Goal: Task Accomplishment & Management: Manage account settings

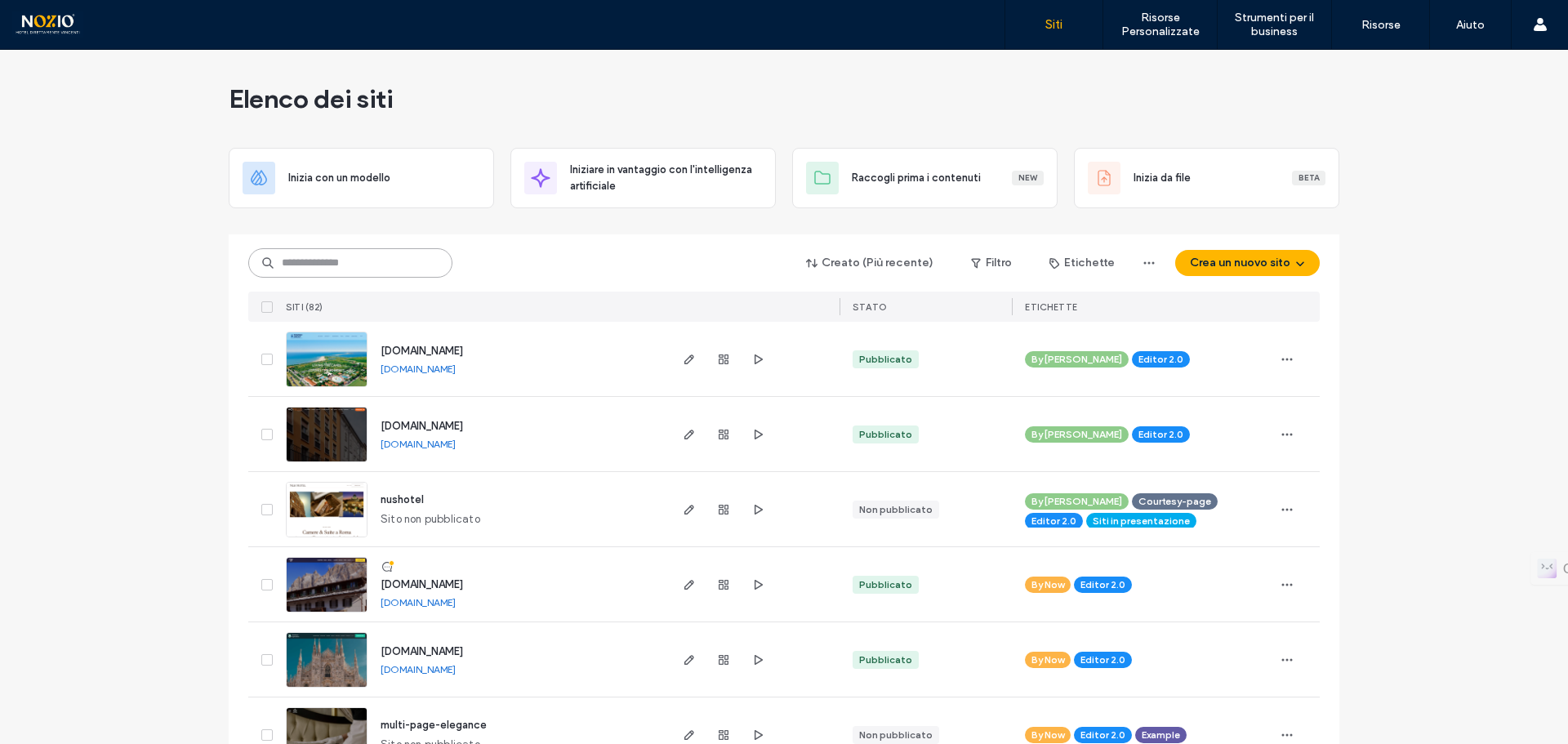
click at [394, 272] on input at bounding box center [350, 263] width 204 height 29
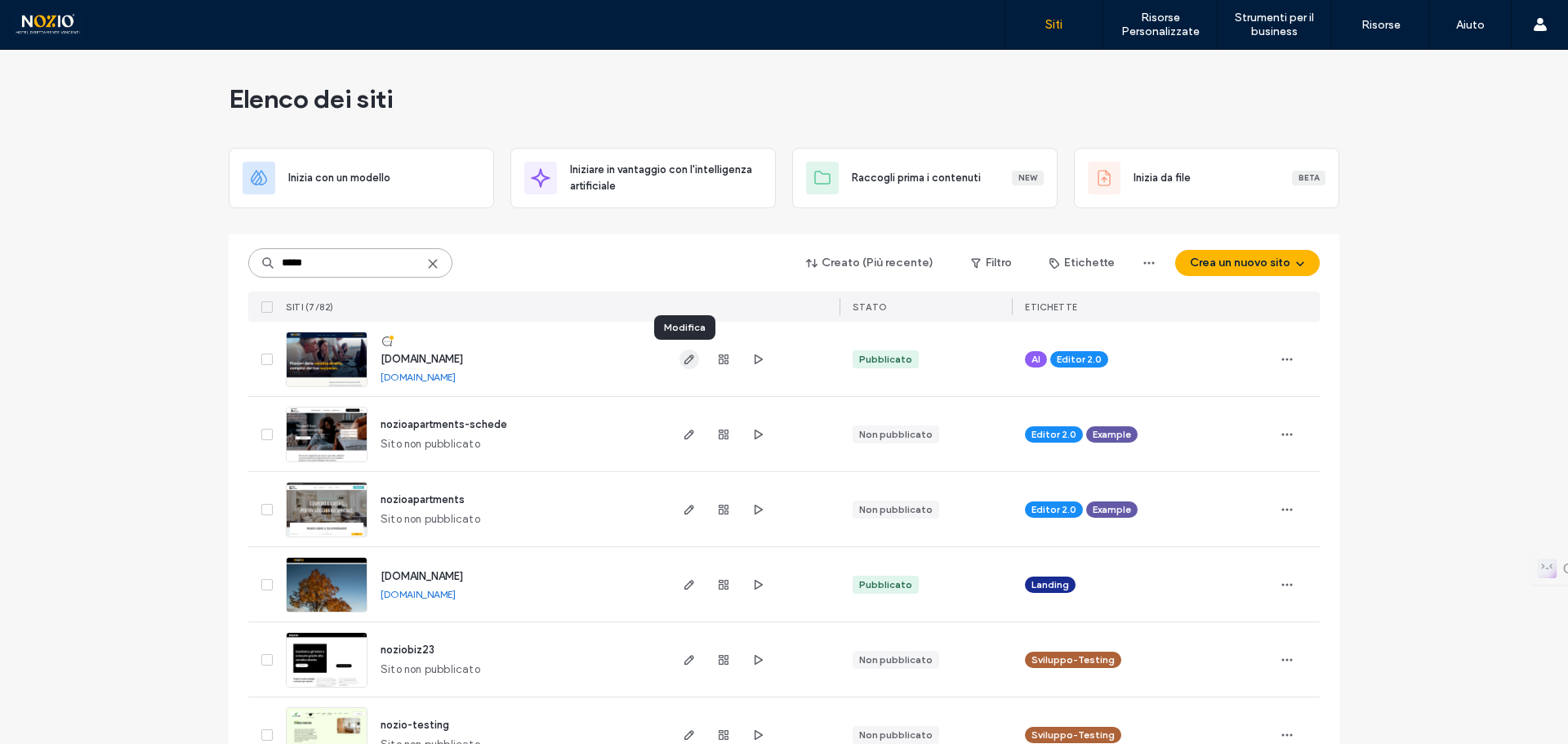
type input "*****"
click at [685, 363] on use "button" at bounding box center [689, 359] width 10 height 10
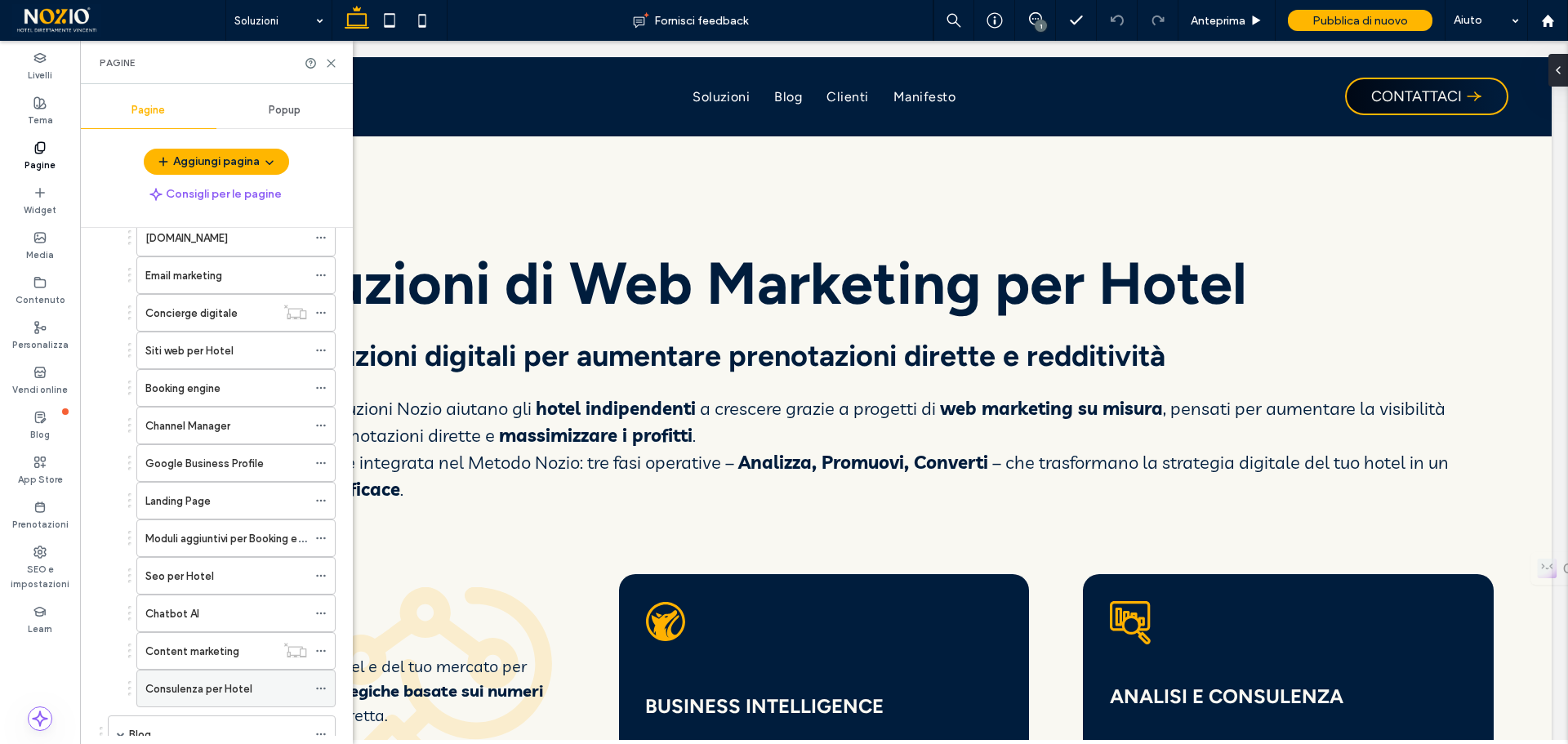
scroll to position [490, 0]
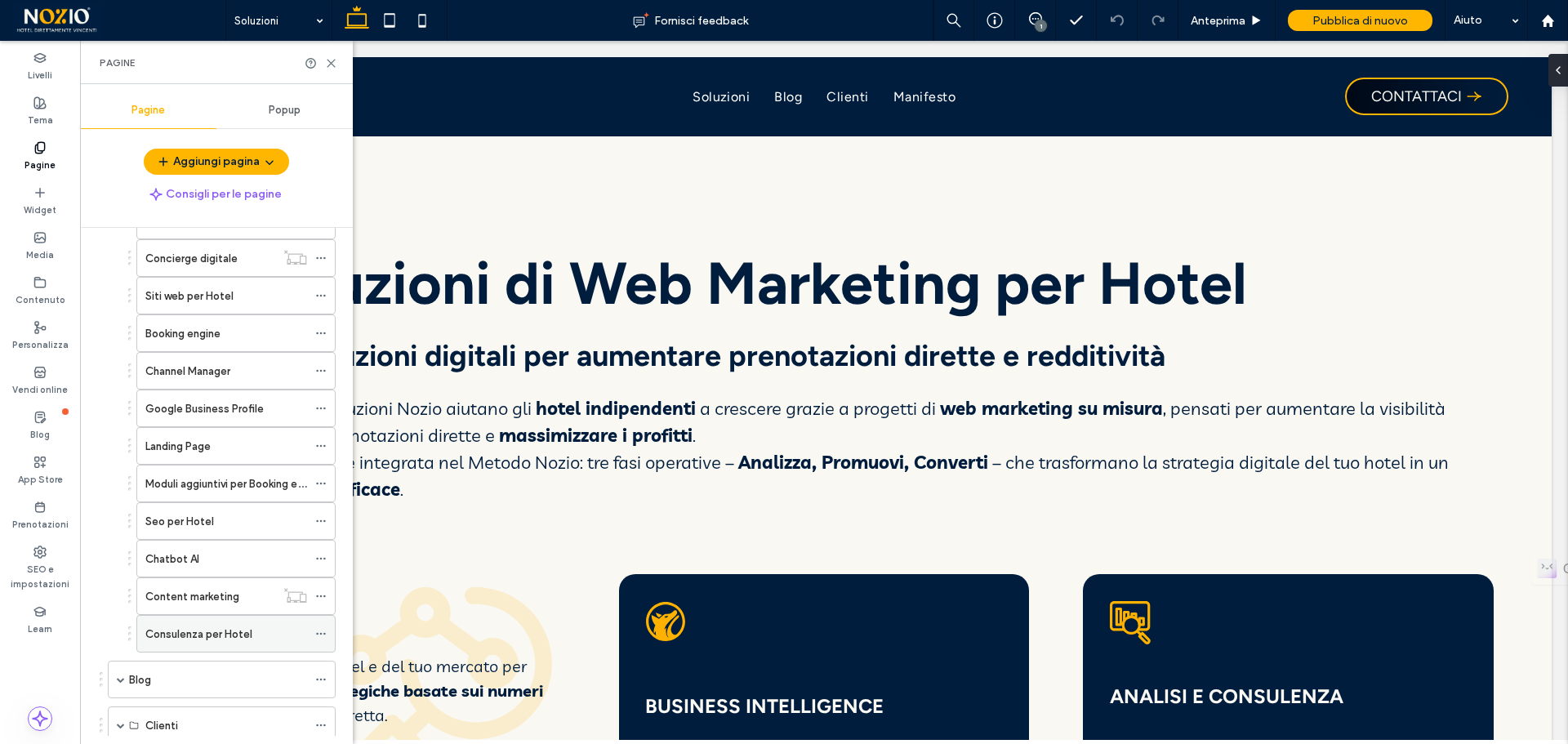
click at [189, 635] on label "Consulenza per Hotel" at bounding box center [199, 634] width 107 height 29
click at [331, 63] on use at bounding box center [331, 63] width 7 height 7
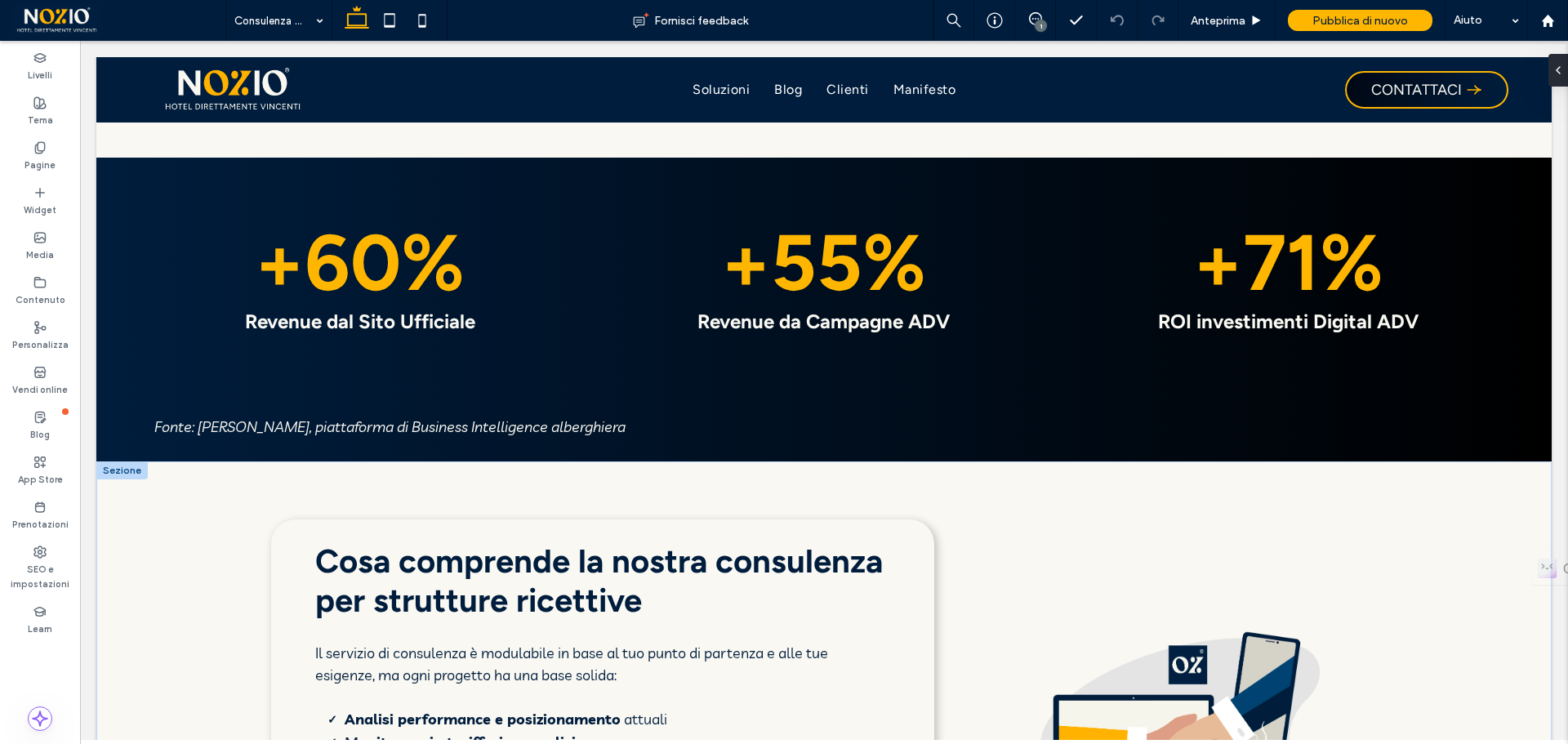
scroll to position [2203, 0]
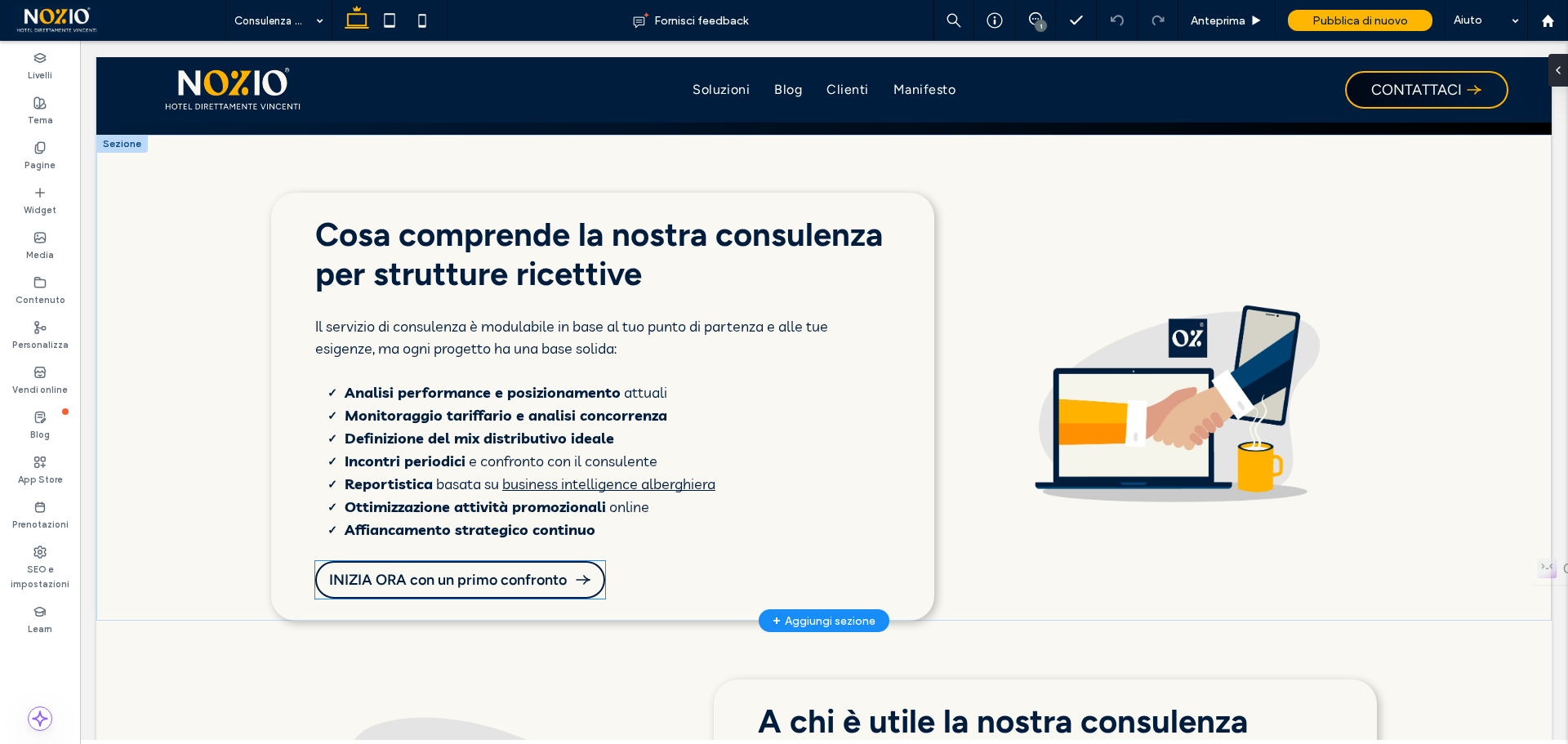
click at [487, 581] on span "INIZIA ORA con un primo confronto" at bounding box center [447, 580] width 238 height 18
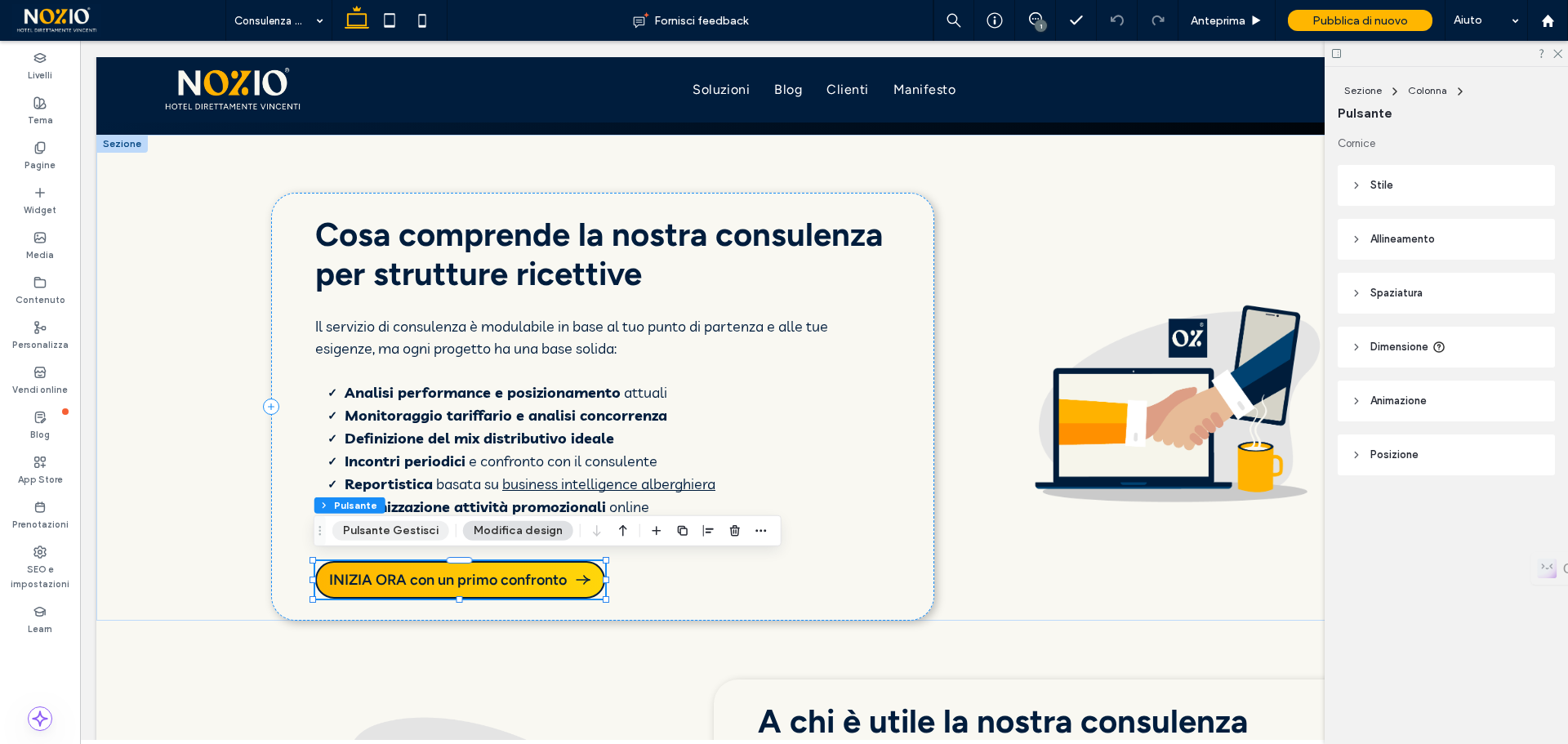
click at [387, 532] on button "Pulsante Gestisci" at bounding box center [390, 531] width 117 height 20
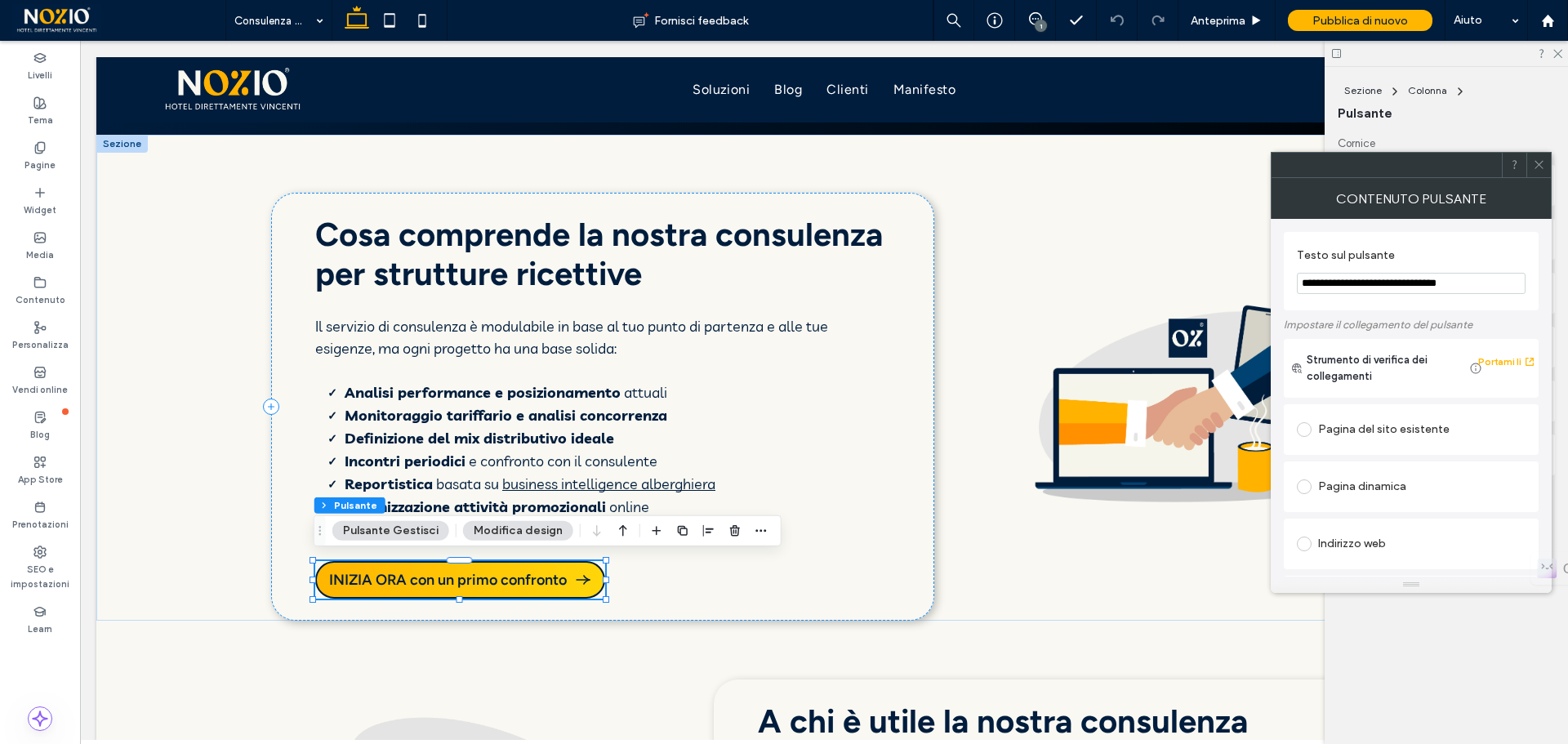
click at [1401, 430] on div "Pagina del sito esistente" at bounding box center [1411, 429] width 229 height 26
click at [1474, 421] on div "Pagina del sito esistente" at bounding box center [1411, 429] width 229 height 26
type input "**"
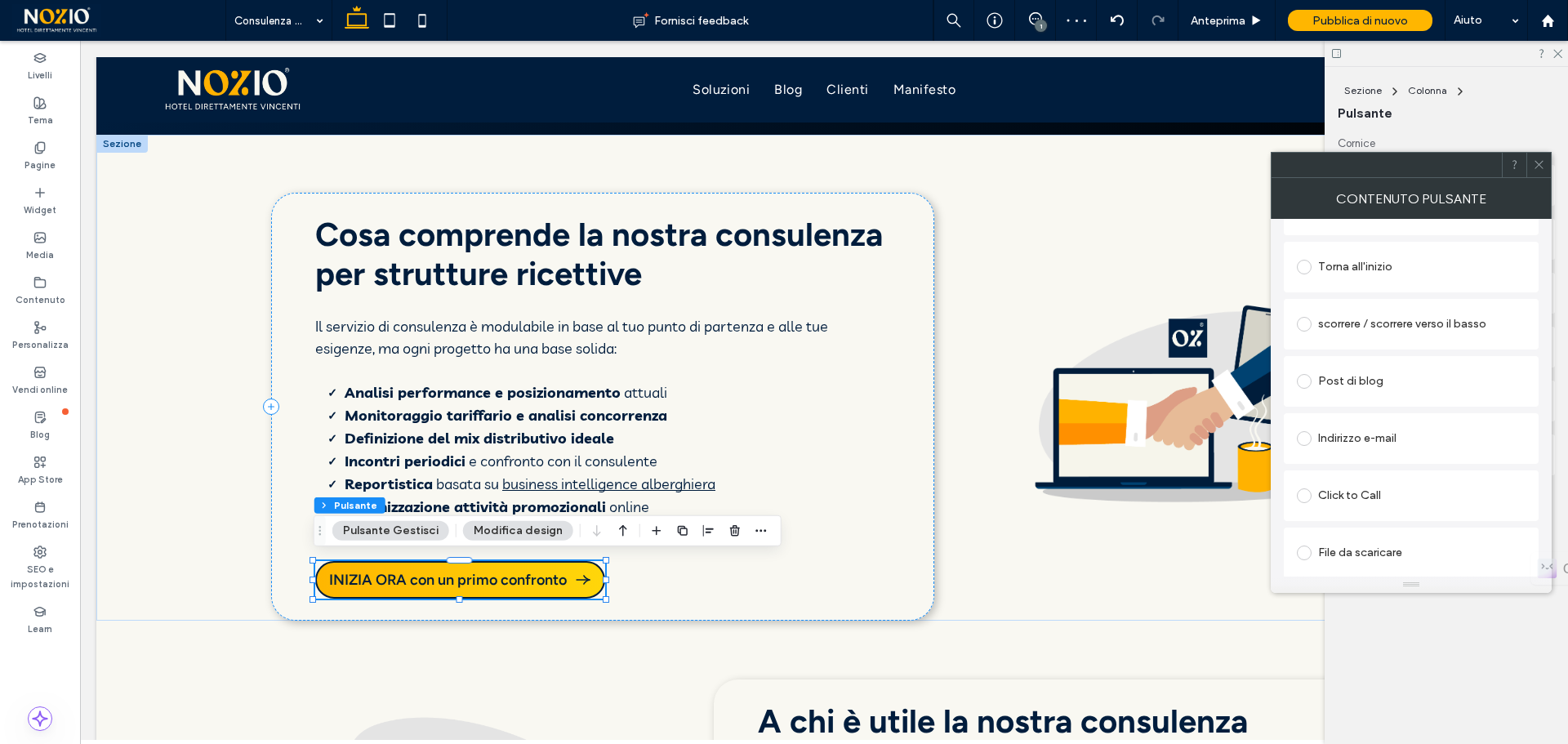
scroll to position [502, 0]
click at [1537, 168] on icon at bounding box center [1539, 165] width 12 height 12
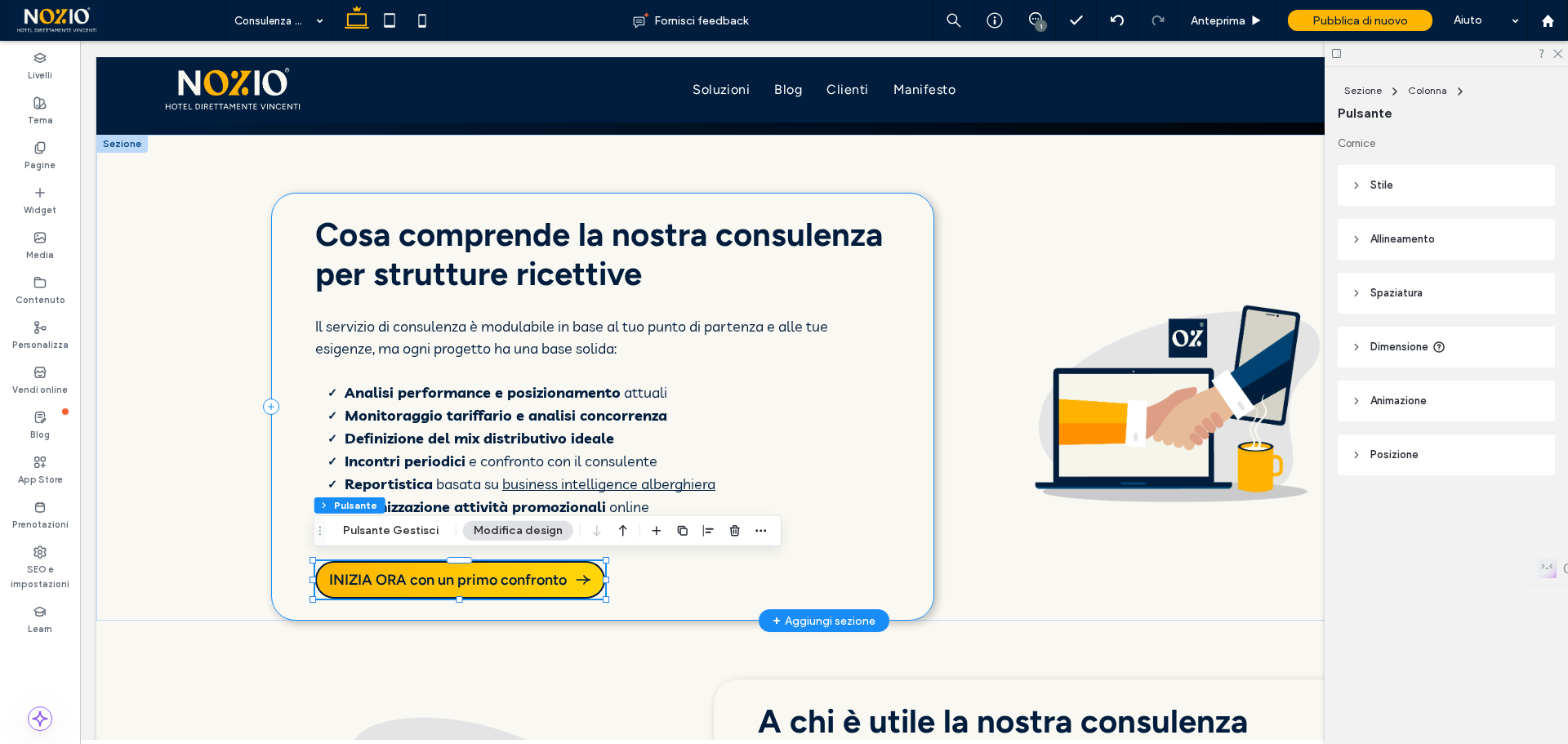
click at [696, 581] on div "Cosa comprende la nostra consulenza per strutture ricettive Il servizio di cons…" at bounding box center [603, 406] width 664 height 428
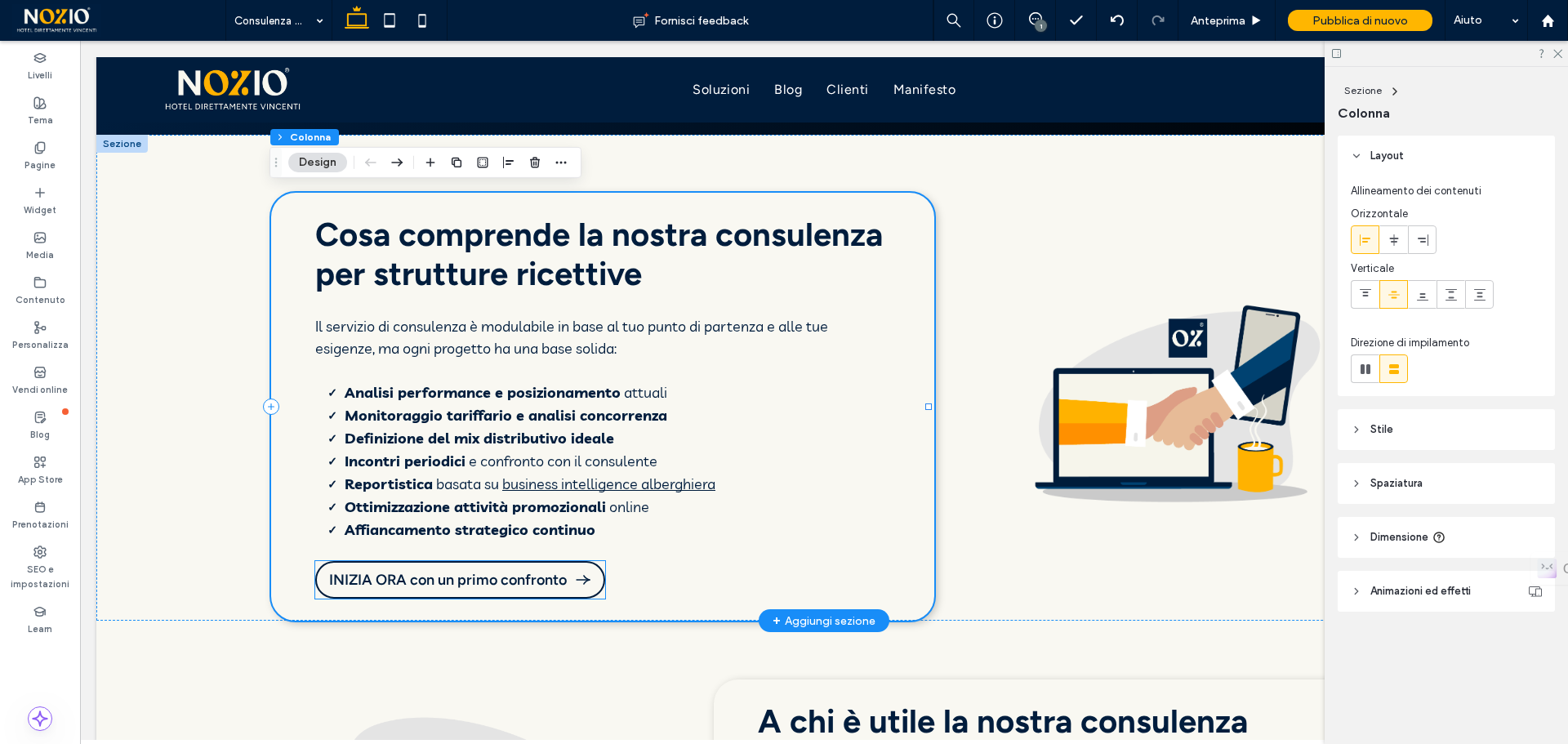
click at [507, 571] on span "INIZIA ORA con un primo confronto" at bounding box center [447, 580] width 238 height 18
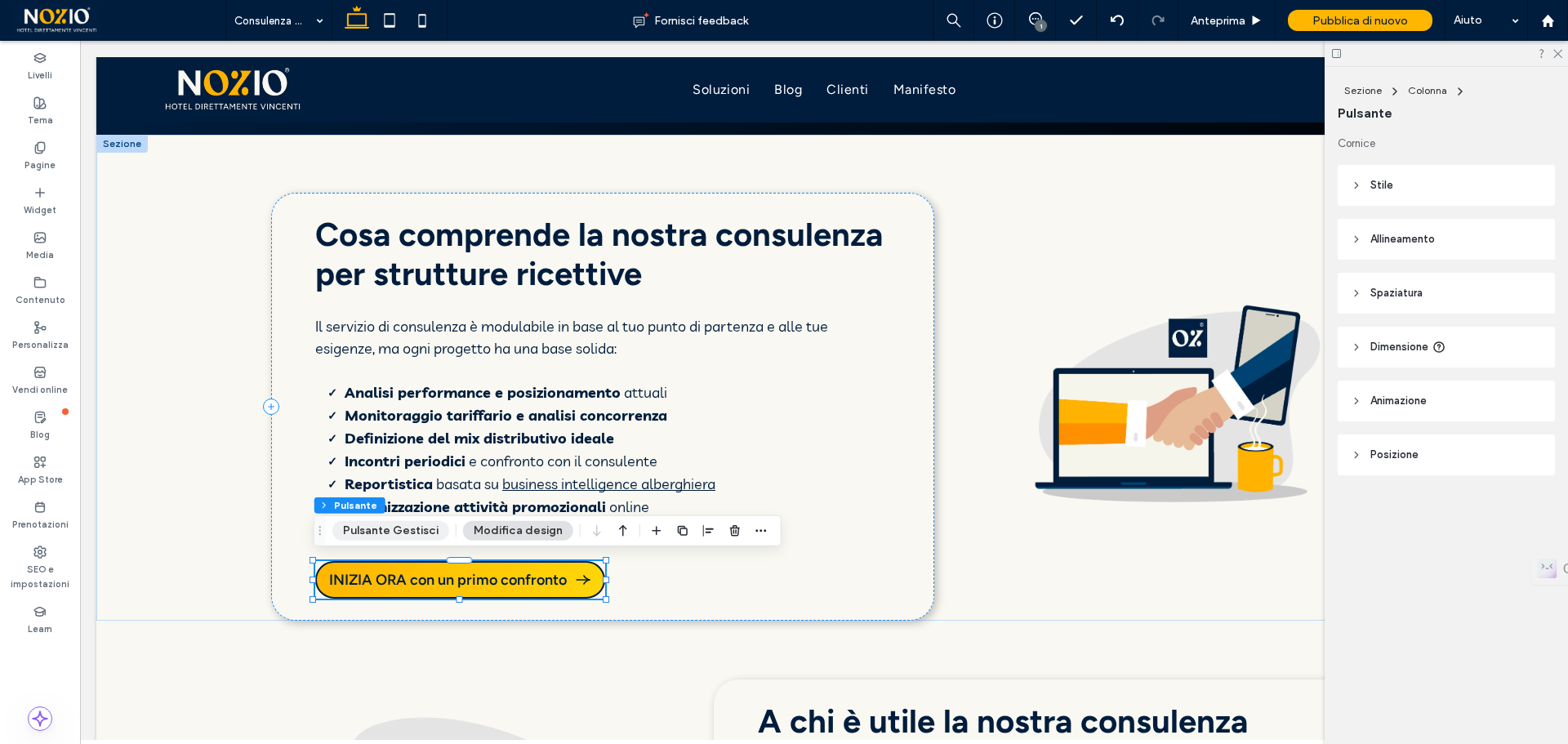
click at [364, 530] on button "Pulsante Gestisci" at bounding box center [390, 531] width 117 height 20
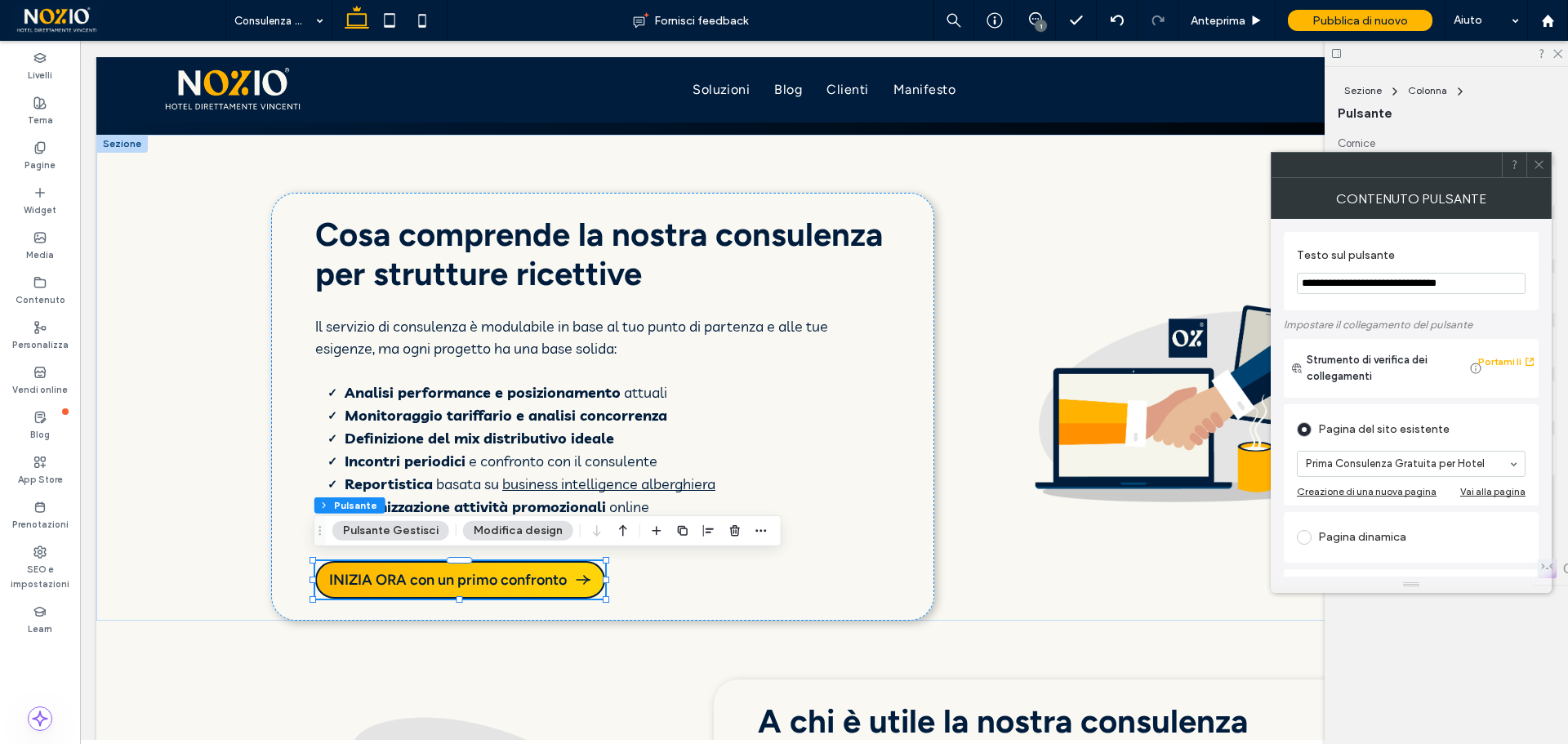
drag, startPoint x: 1546, startPoint y: 165, endPoint x: 1538, endPoint y: 166, distance: 8.1
click at [1545, 165] on div at bounding box center [1539, 164] width 24 height 24
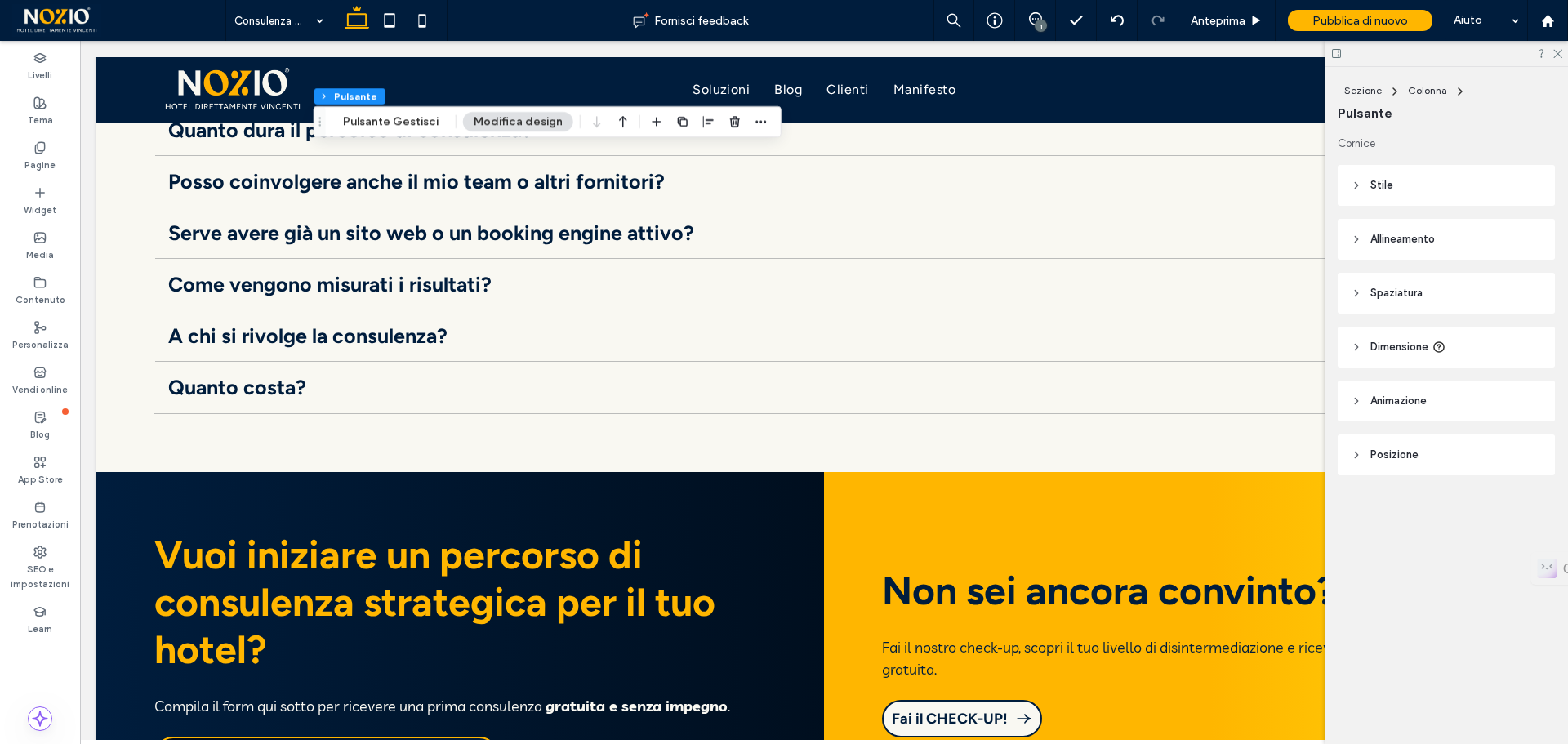
scroll to position [4245, 0]
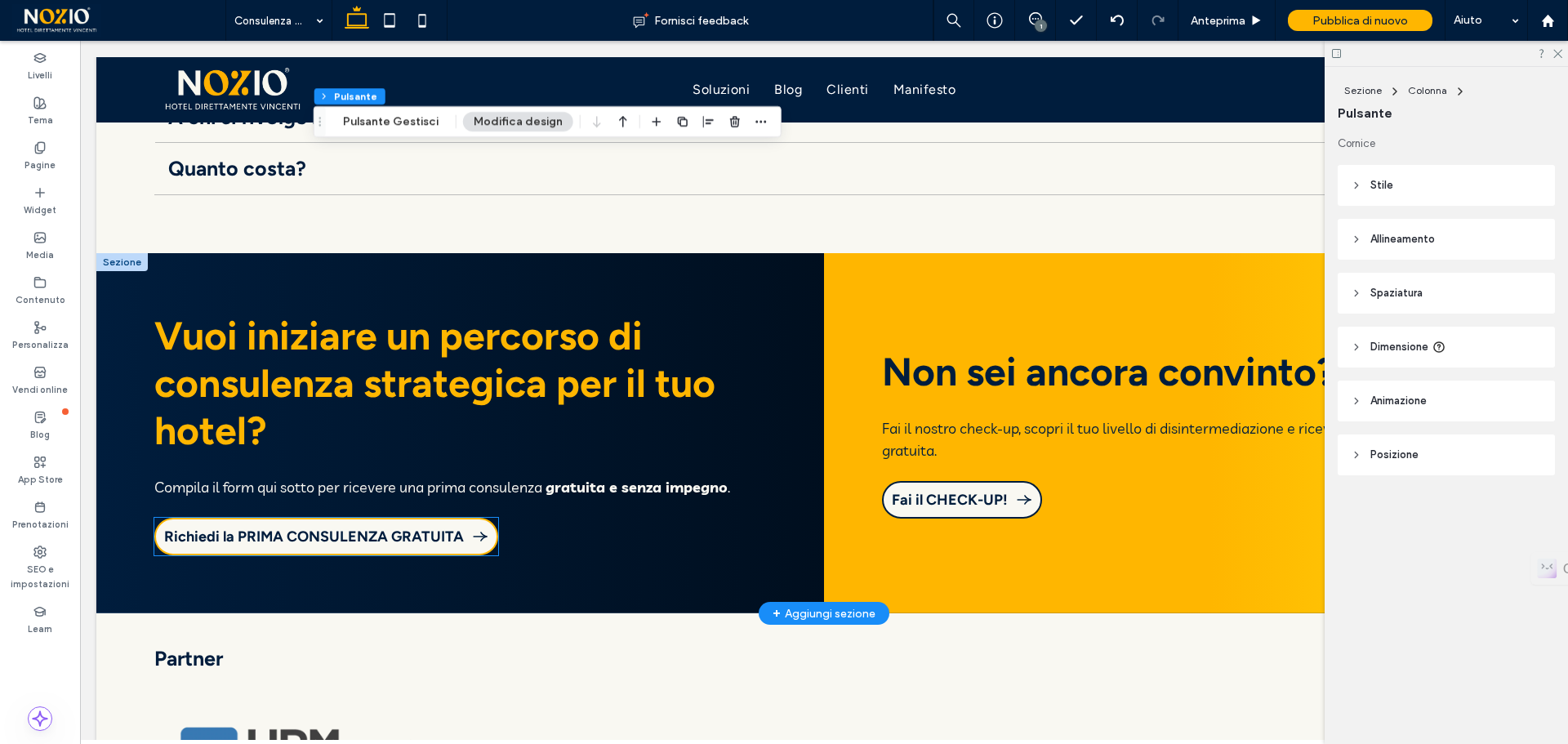
click at [189, 518] on link "Richiedi la PRIMA CONSULENZA GRATUITA" at bounding box center [326, 536] width 344 height 37
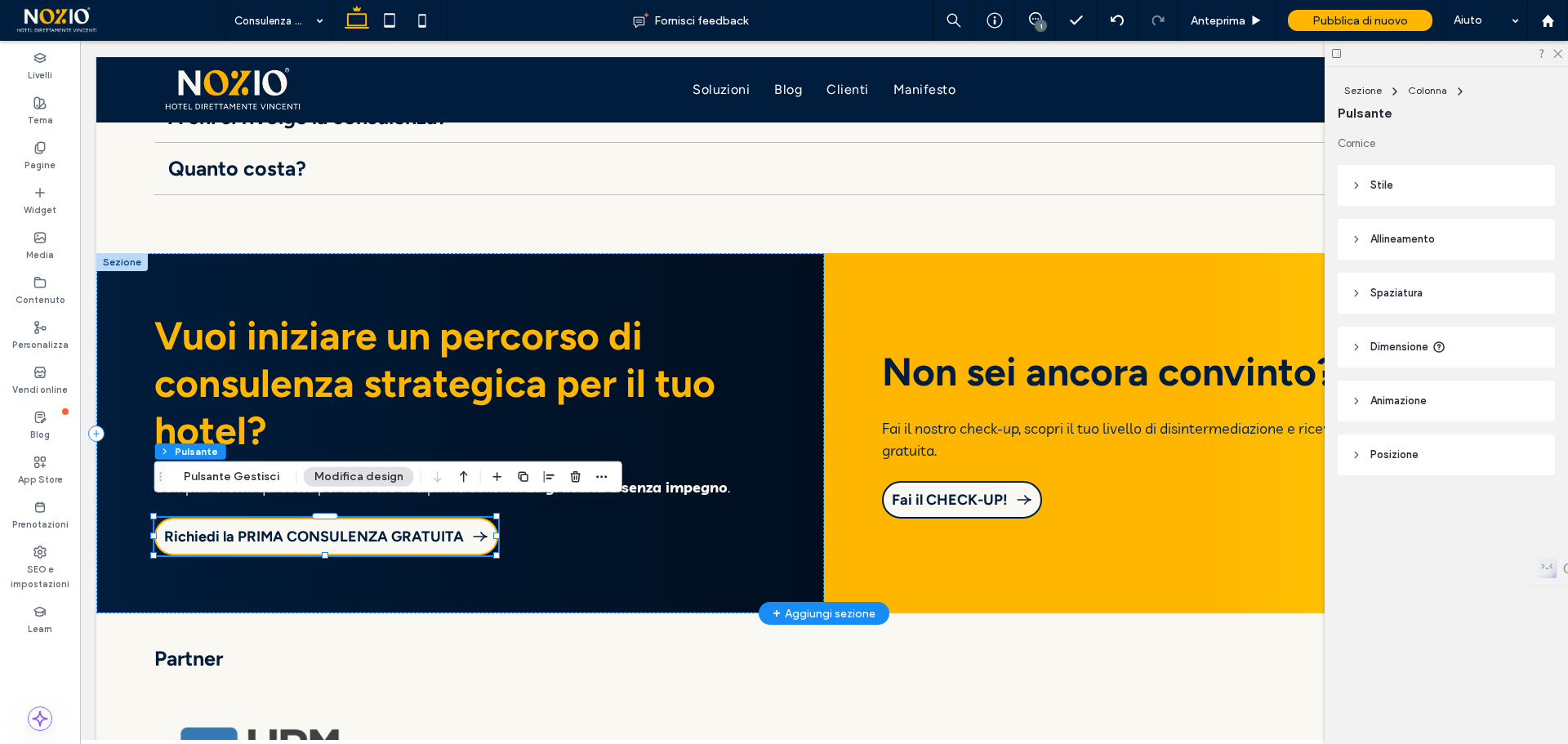
type input "**"
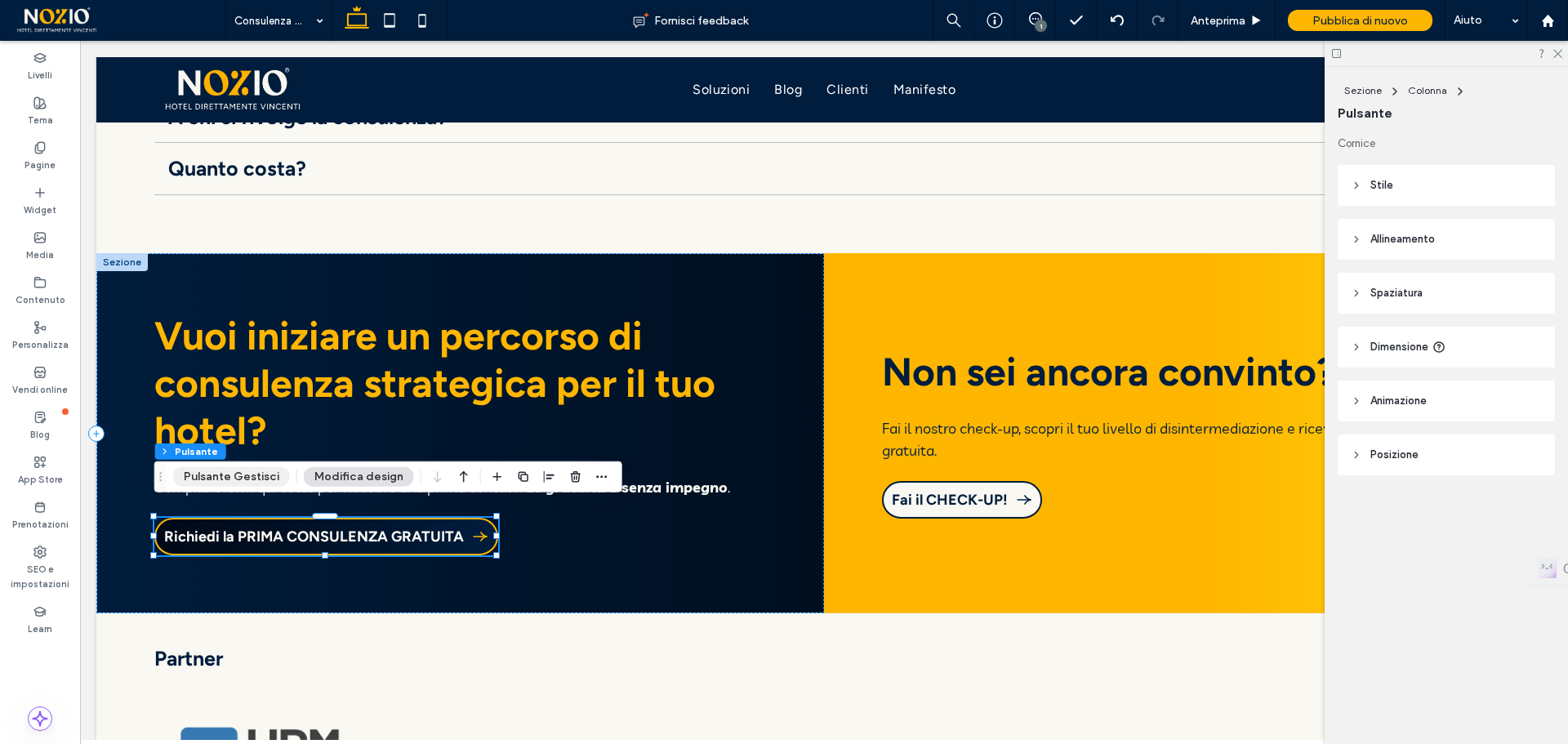
click at [222, 484] on button "Pulsante Gestisci" at bounding box center [231, 477] width 117 height 20
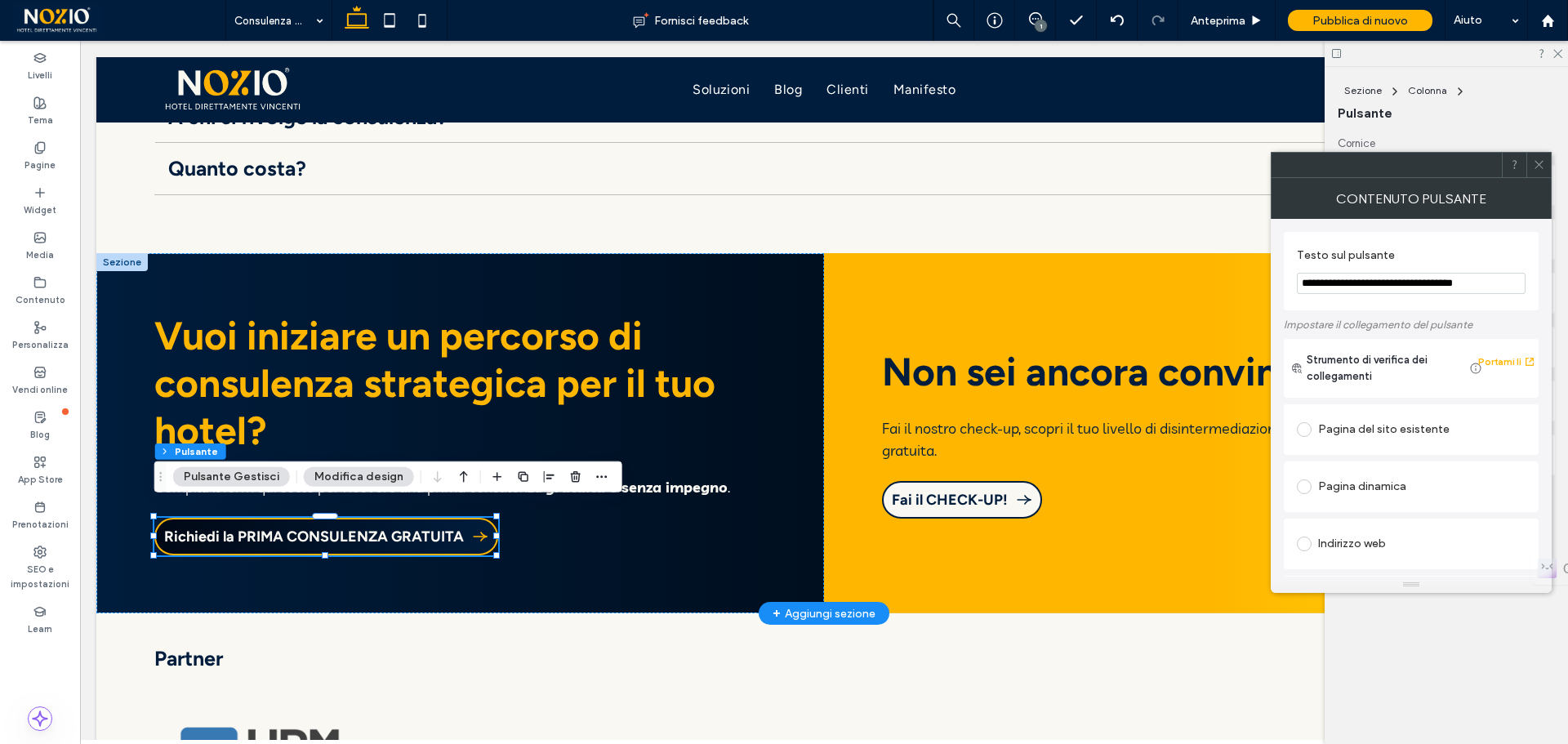
drag, startPoint x: 1422, startPoint y: 327, endPoint x: 1219, endPoint y: 286, distance: 207.1
type input "**********"
click at [1303, 430] on span at bounding box center [1304, 429] width 14 height 14
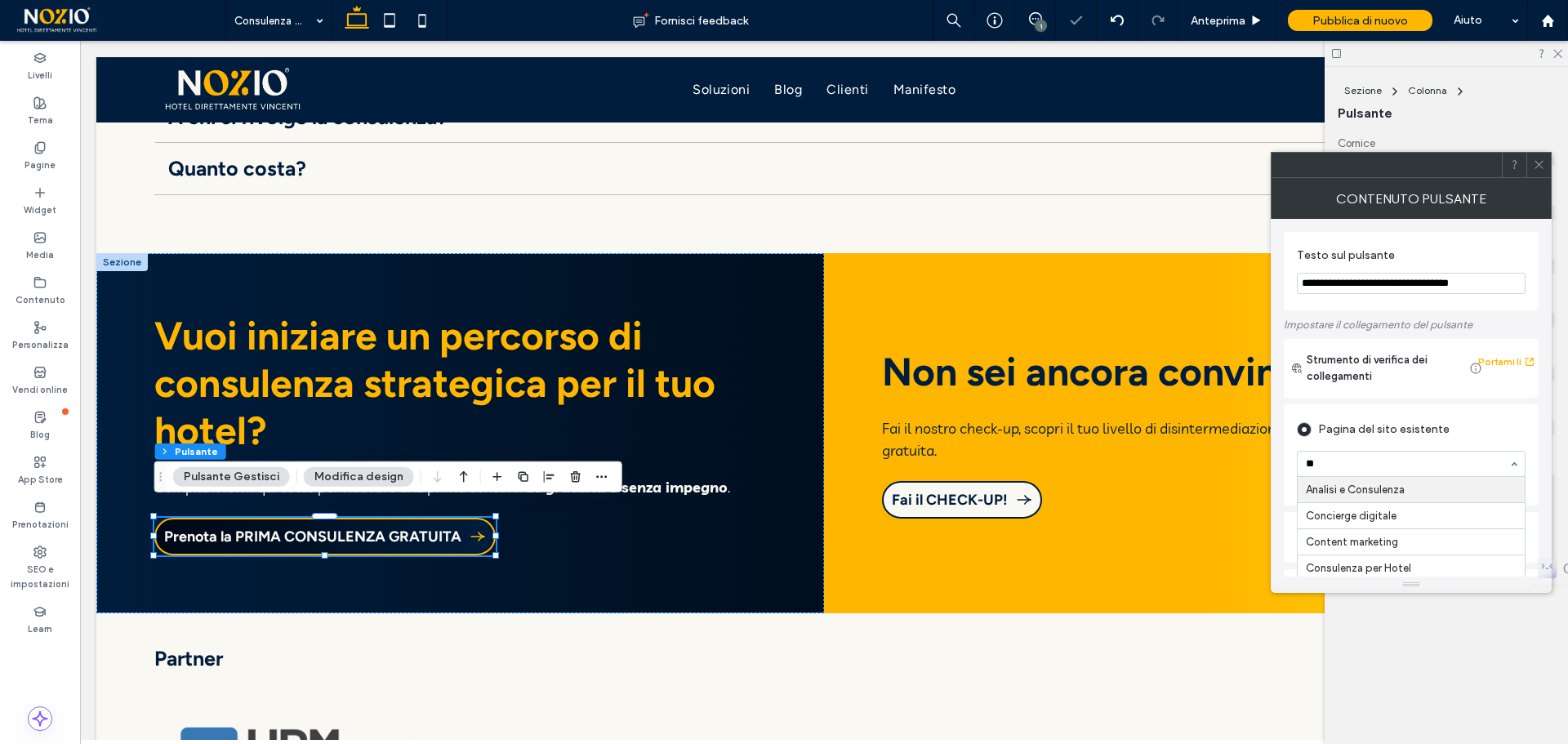
type input "***"
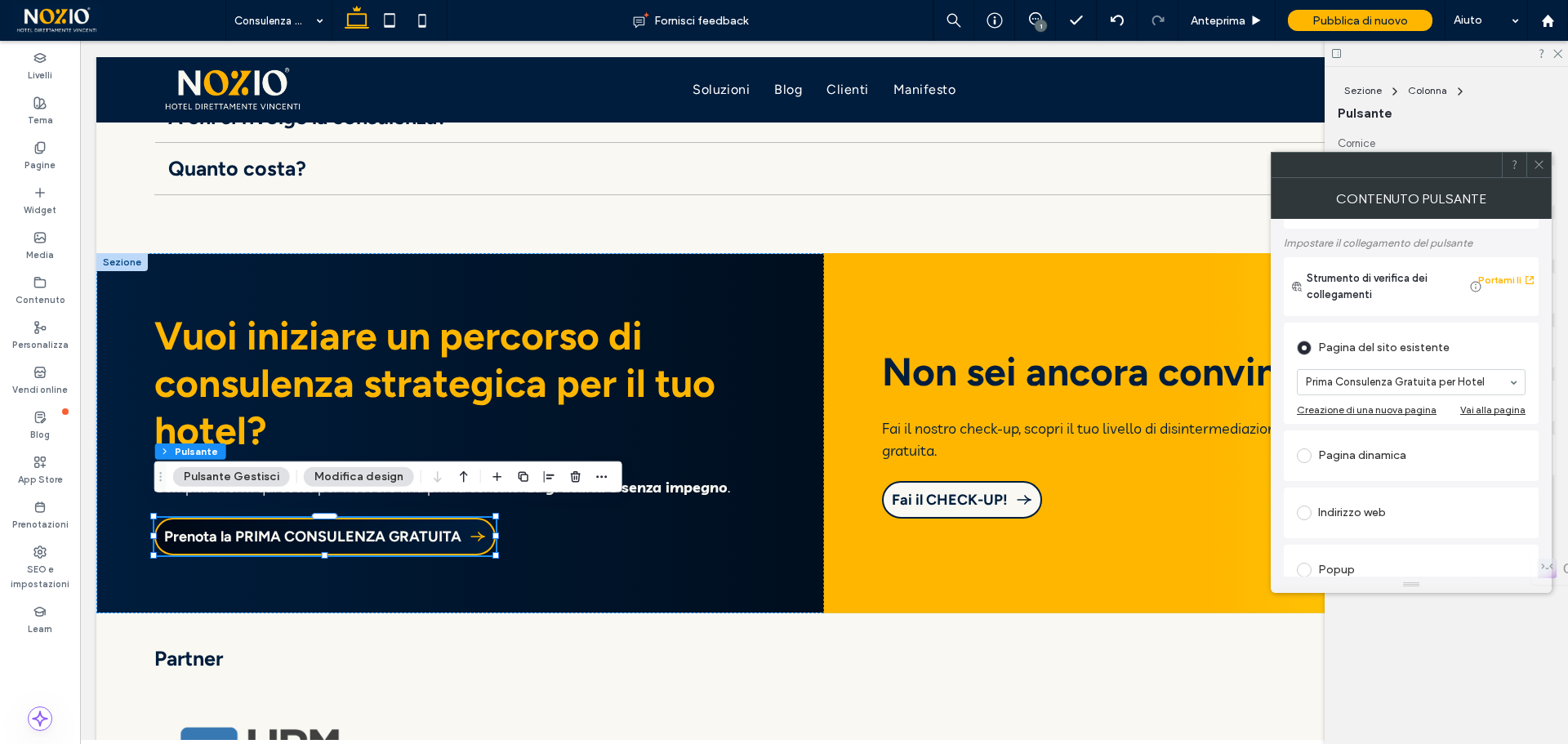
click at [1536, 168] on use at bounding box center [1539, 165] width 8 height 8
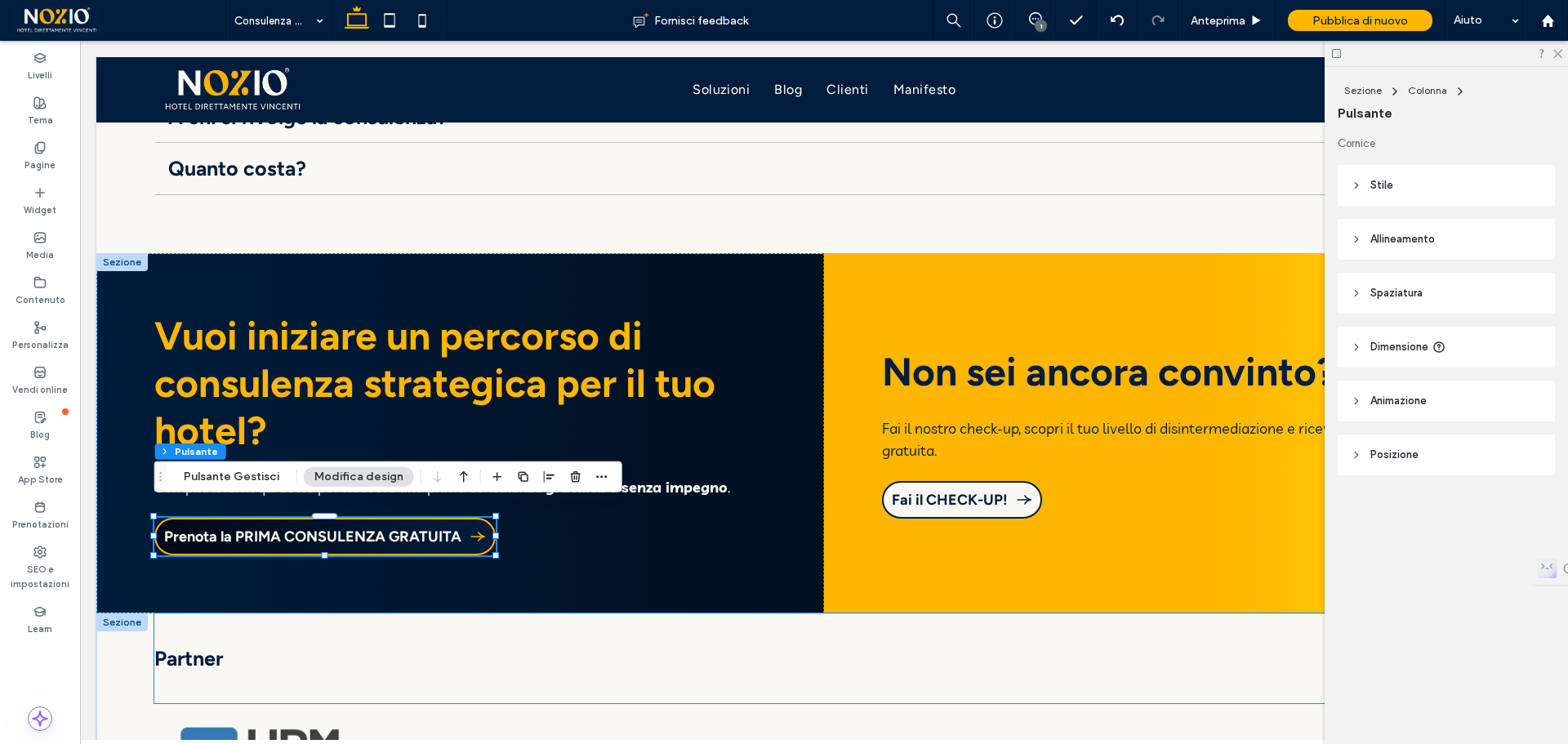
click at [948, 620] on div "Partner" at bounding box center [824, 658] width 1339 height 90
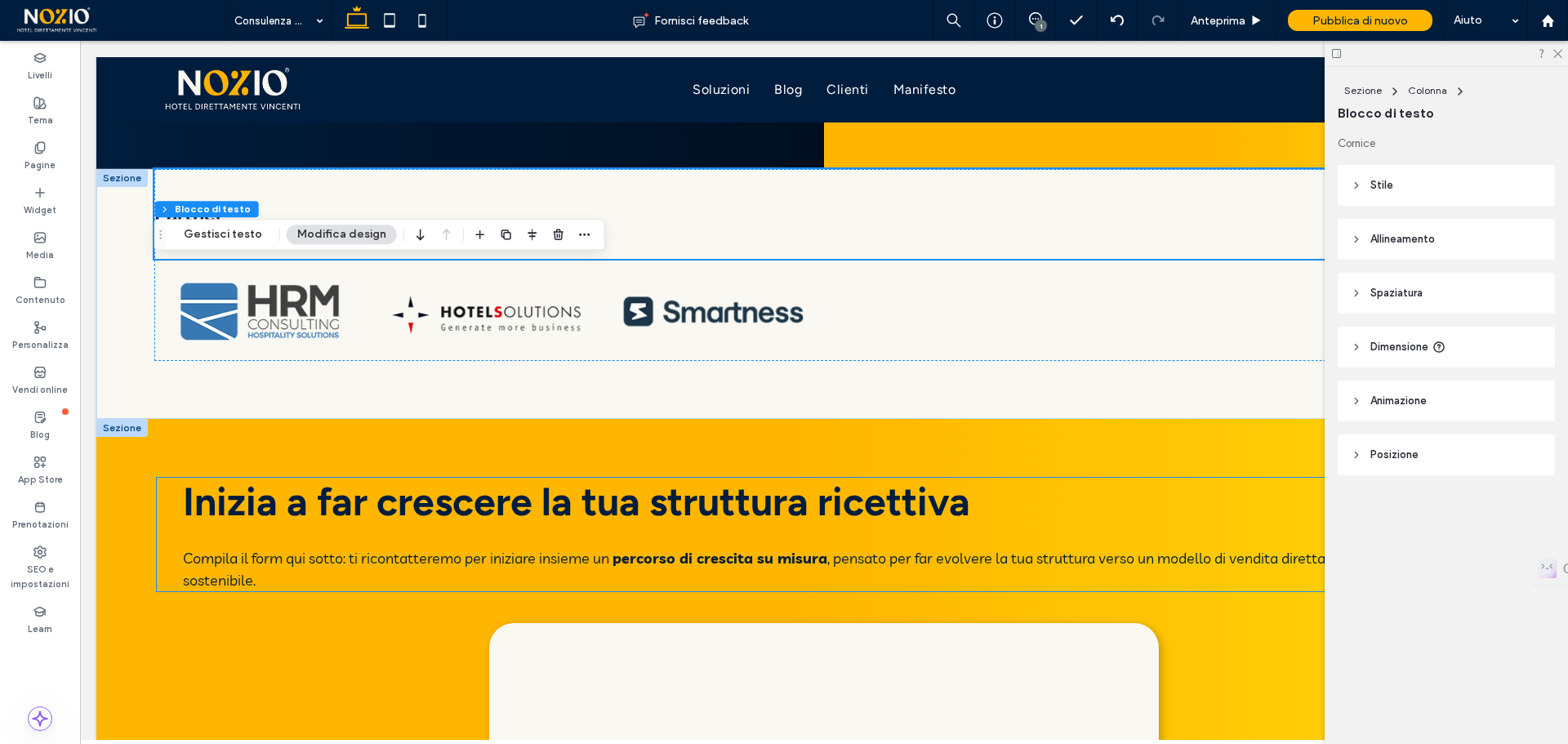
scroll to position [4817, 0]
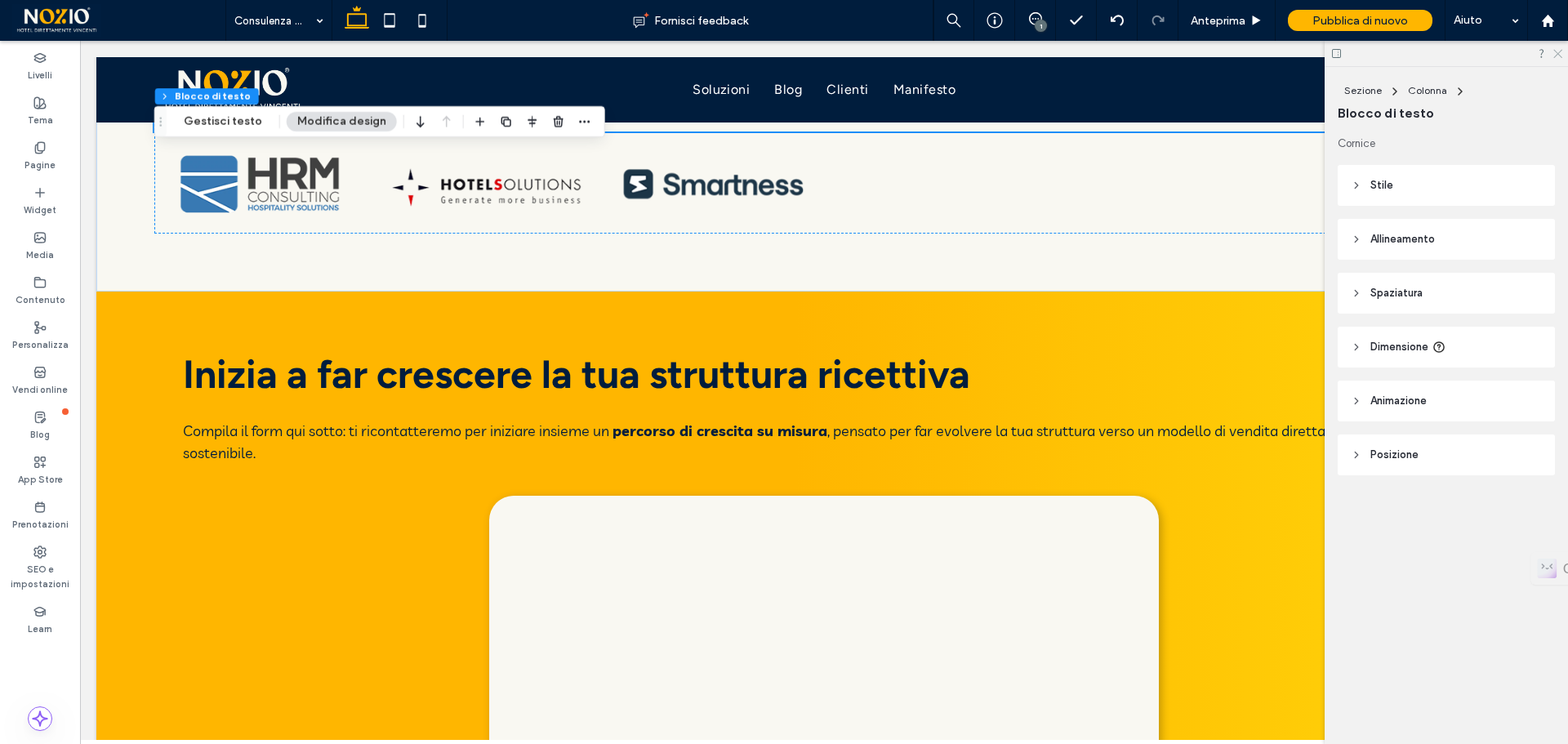
click at [1559, 50] on icon at bounding box center [1557, 53] width 11 height 11
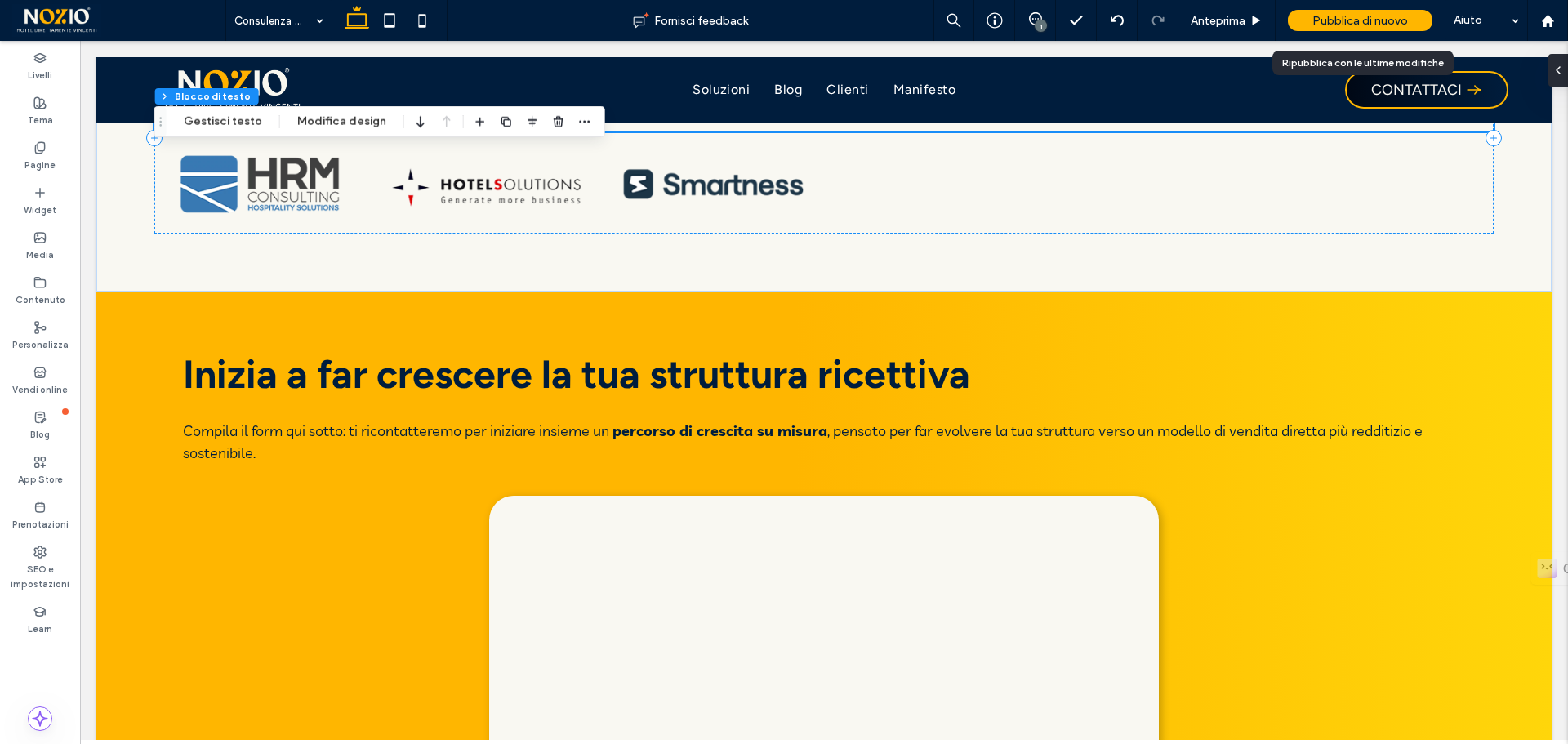
click at [1369, 12] on div "Pubblica di nuovo" at bounding box center [1360, 20] width 144 height 21
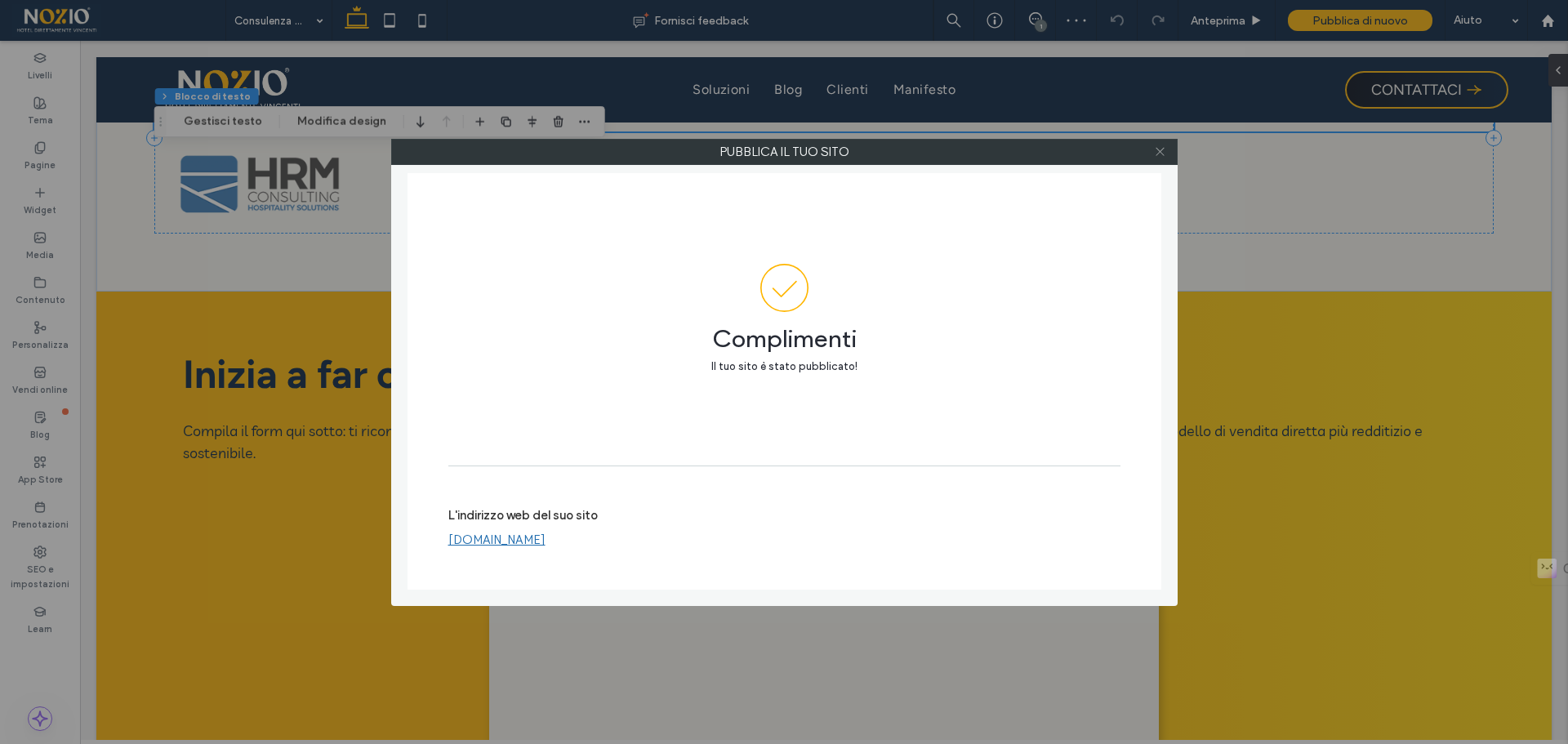
click at [1156, 157] on icon at bounding box center [1161, 151] width 12 height 12
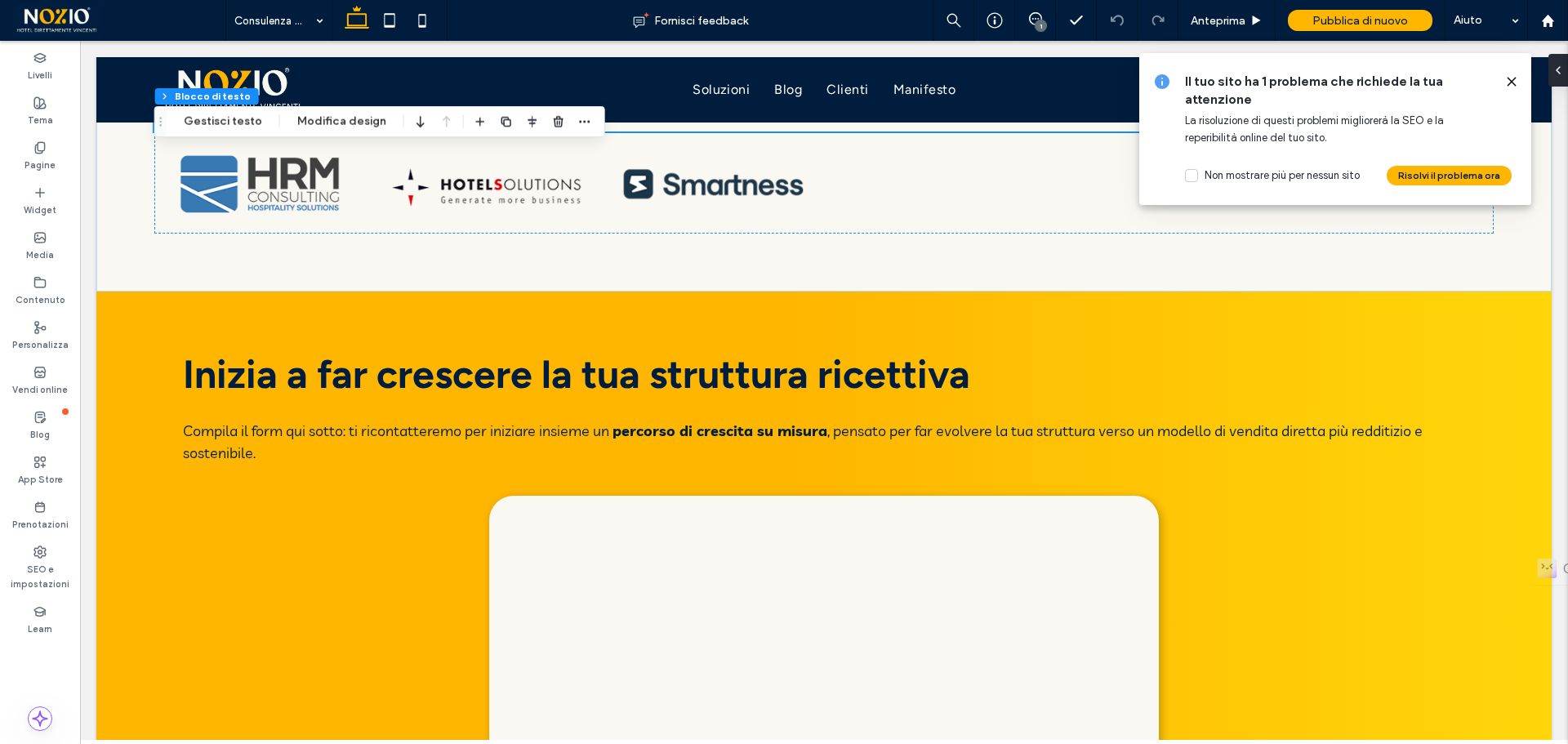
drag, startPoint x: 1513, startPoint y: 81, endPoint x: 1441, endPoint y: 60, distance: 75.0
click at [1513, 81] on use at bounding box center [1512, 81] width 7 height 7
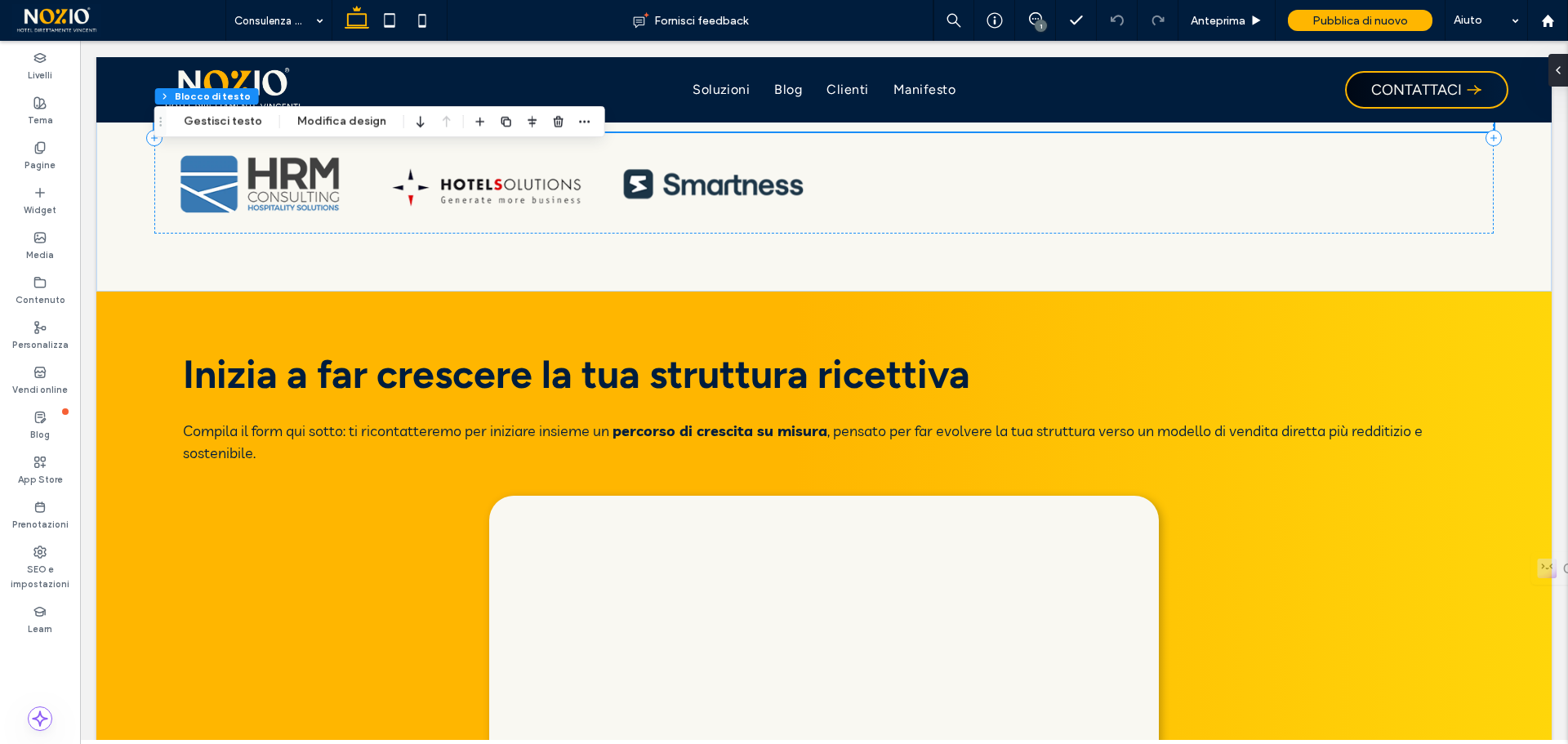
click at [45, 18] on span at bounding box center [119, 20] width 213 height 33
